Goal: Task Accomplishment & Management: Use online tool/utility

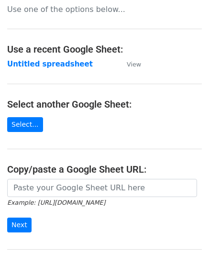
scroll to position [96, 0]
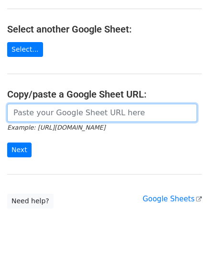
click at [39, 111] on input "url" at bounding box center [102, 113] width 190 height 18
paste input "https://docs.google.com/spreadsheets/d/1SFGF7laVz3hawhk58xy-m7Qv7bHS3qqHppN91_o…"
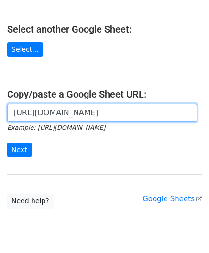
scroll to position [0, 211]
type input "https://docs.google.com/spreadsheets/d/1SFGF7laVz3hawhk58xy-m7Qv7bHS3qqHppN91_o…"
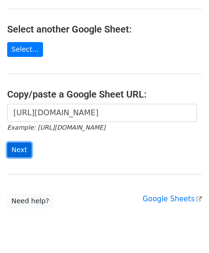
click at [17, 147] on input "Next" at bounding box center [19, 149] width 24 height 15
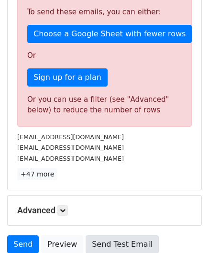
scroll to position [309, 0]
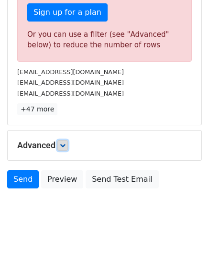
click at [64, 142] on icon at bounding box center [63, 145] width 6 height 6
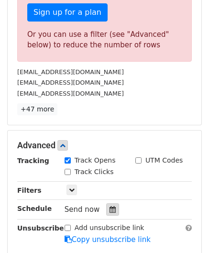
click at [109, 207] on icon at bounding box center [112, 209] width 6 height 7
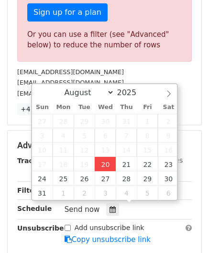
type input "[DATE] 12:00"
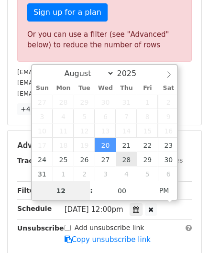
paste input "5"
type input "5"
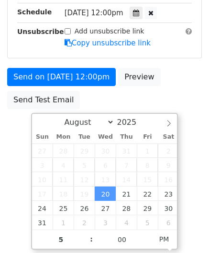
type input "[DATE] 17:00"
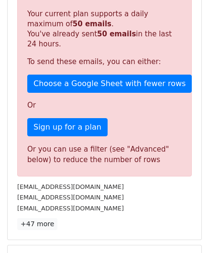
scroll to position [438, 0]
